Goal: Check status: Check status

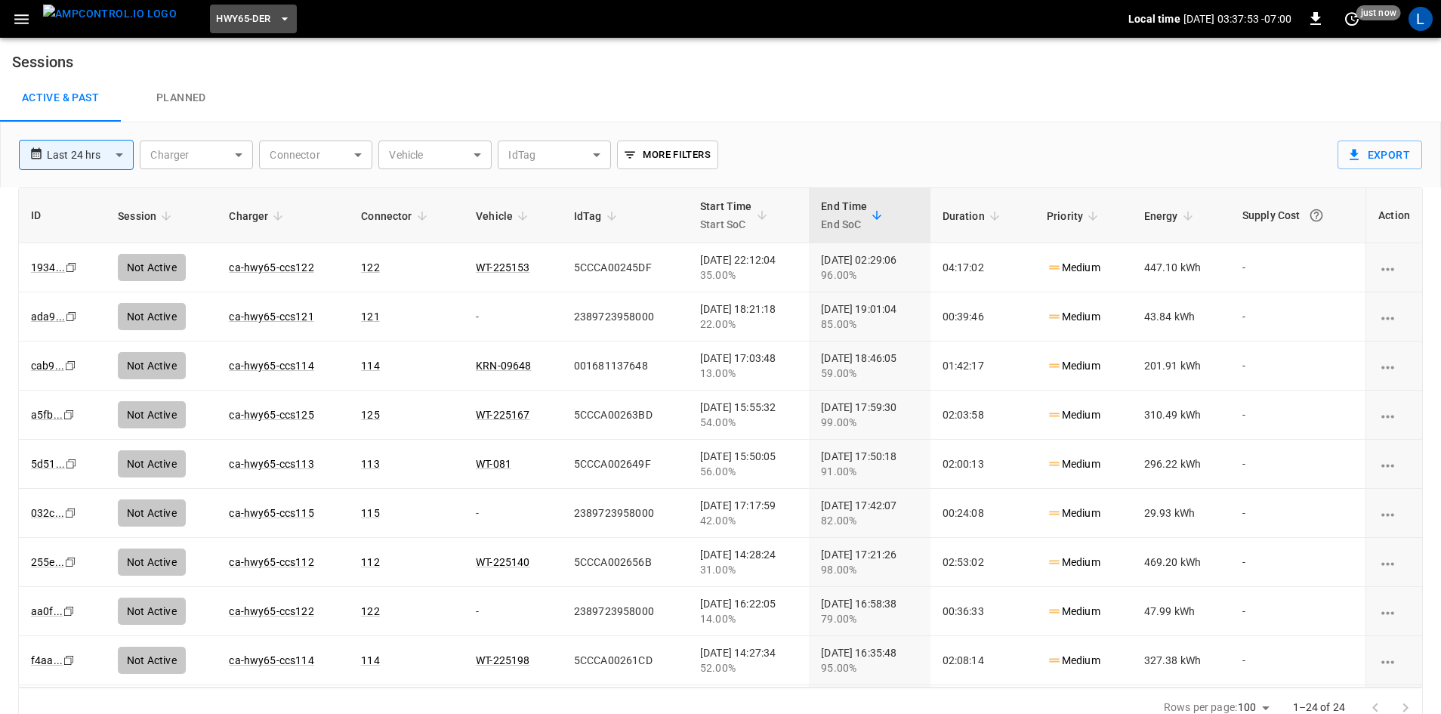
click at [219, 17] on span "HWY65-DER" at bounding box center [243, 19] width 54 height 17
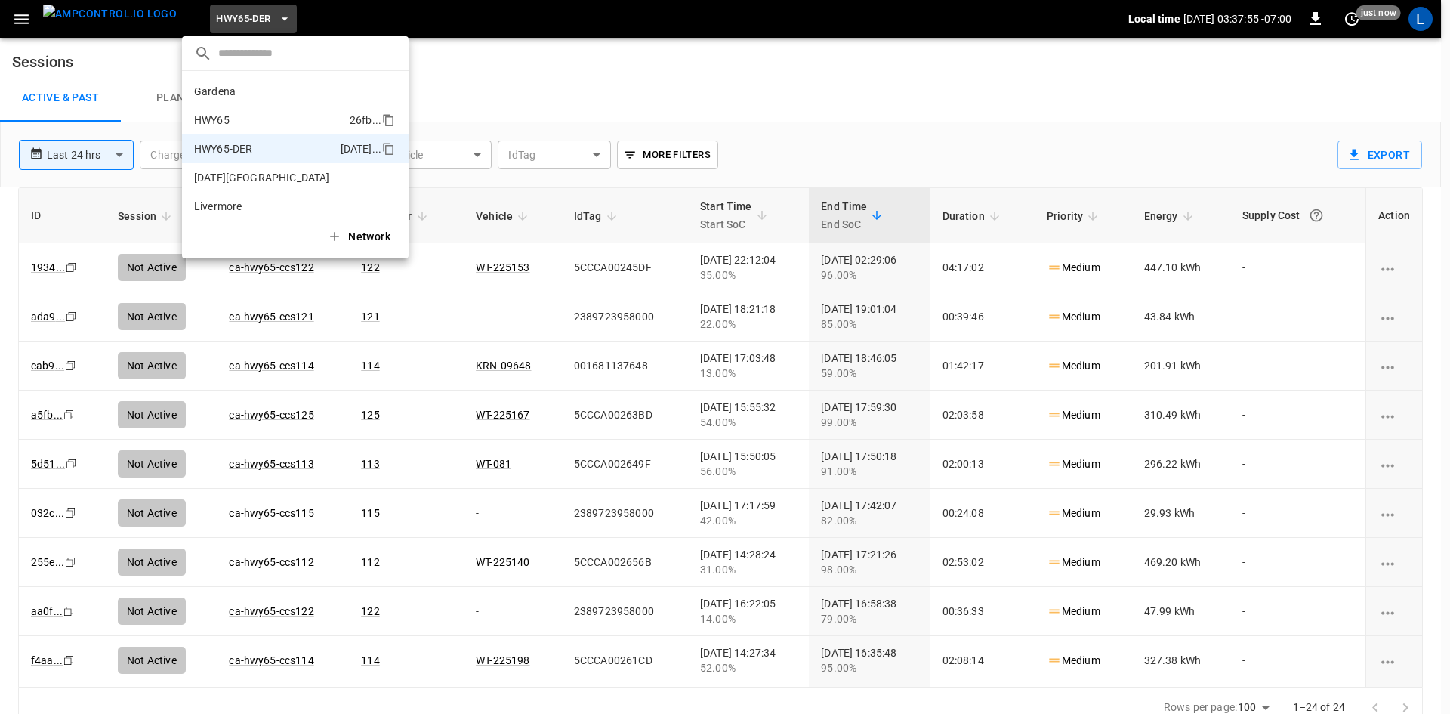
click at [310, 107] on li "HWY65 26fb ..." at bounding box center [295, 120] width 227 height 29
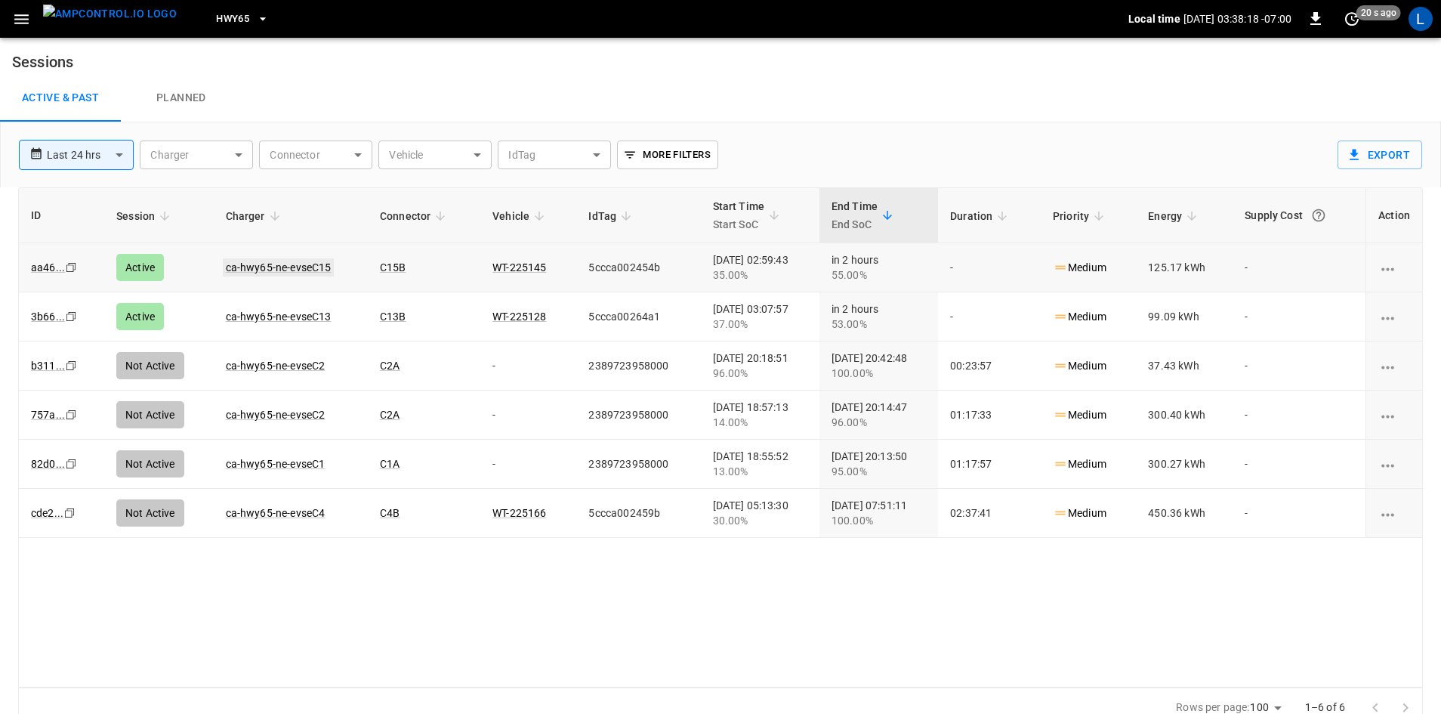
click at [276, 270] on link "ca-hwy65-ne-evseC15" at bounding box center [279, 267] width 112 height 18
click at [270, 261] on link "ca-hwy65-ne-evseC15" at bounding box center [279, 267] width 112 height 18
click at [302, 318] on link "ca-hwy65-ne-evseC13" at bounding box center [279, 316] width 112 height 18
